Goal: Check status: Check status

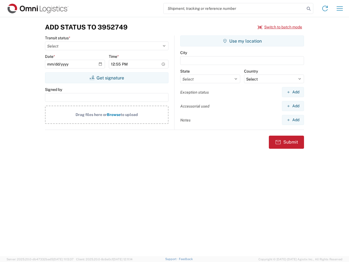
click at [234, 8] on input "search" at bounding box center [233, 8] width 141 height 10
click at [308, 9] on icon at bounding box center [309, 9] width 8 height 8
click at [325, 8] on icon at bounding box center [324, 8] width 9 height 9
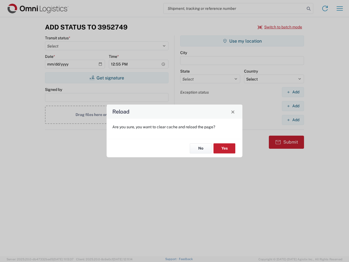
click at [339, 8] on div "Reload Are you sure, you want to clear cache and reload the page? No Yes" at bounding box center [174, 131] width 349 height 262
click at [280, 27] on div "Reload Are you sure, you want to clear cache and reload the page? No Yes" at bounding box center [174, 131] width 349 height 262
click at [107, 78] on div "Reload Are you sure, you want to clear cache and reload the page? No Yes" at bounding box center [174, 131] width 349 height 262
click at [242, 41] on div "Reload Are you sure, you want to clear cache and reload the page? No Yes" at bounding box center [174, 131] width 349 height 262
click at [293, 92] on div "Reload Are you sure, you want to clear cache and reload the page? No Yes" at bounding box center [174, 131] width 349 height 262
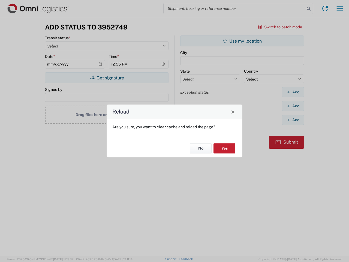
click at [293, 106] on div "Reload Are you sure, you want to clear cache and reload the page? No Yes" at bounding box center [174, 131] width 349 height 262
click at [293, 120] on div "Reload Are you sure, you want to clear cache and reload the page? No Yes" at bounding box center [174, 131] width 349 height 262
